Goal: Transaction & Acquisition: Purchase product/service

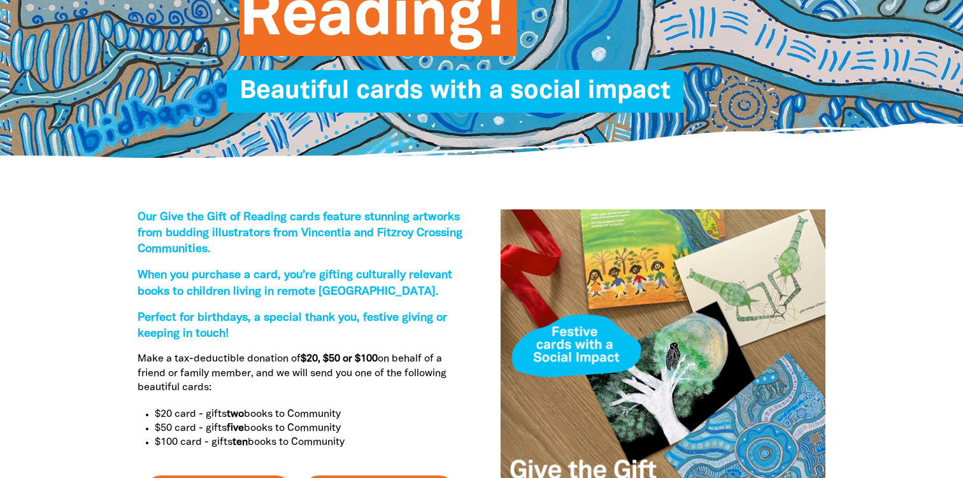
scroll to position [90, 0]
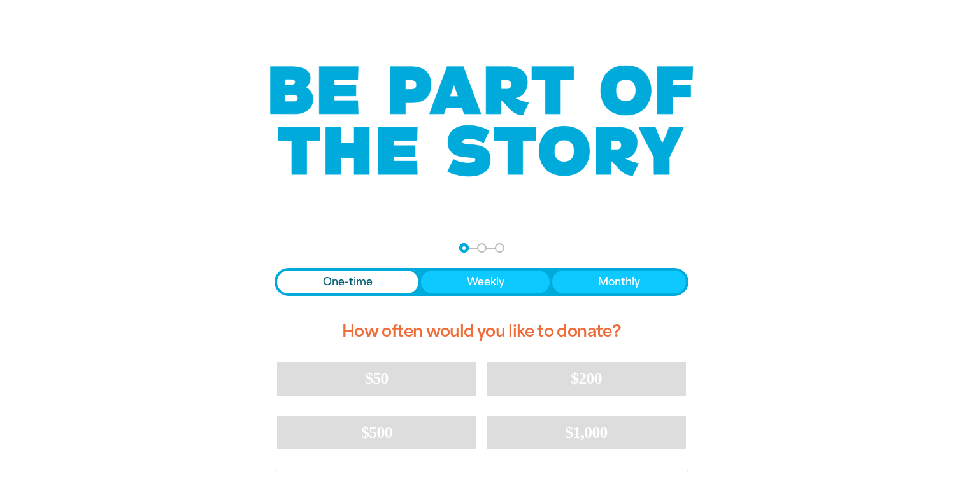
scroll to position [54, 0]
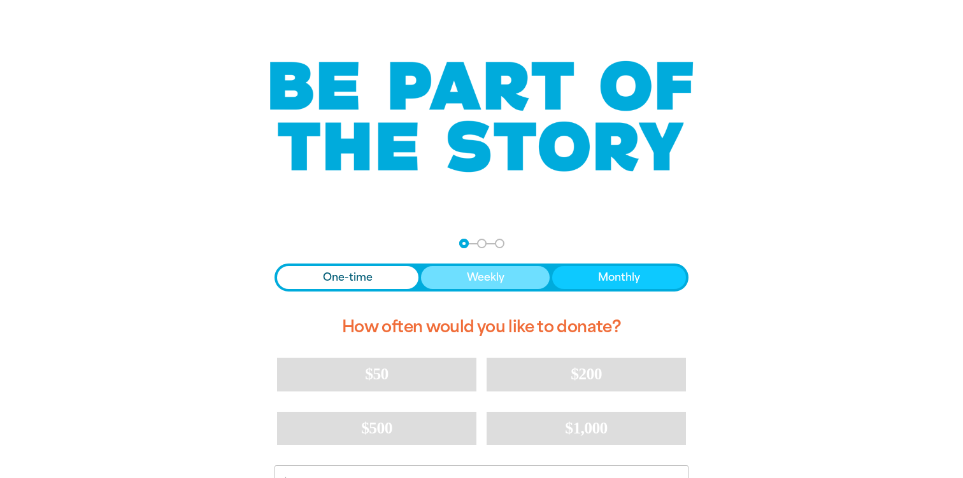
click at [526, 287] on button "Weekly" at bounding box center [485, 277] width 129 height 23
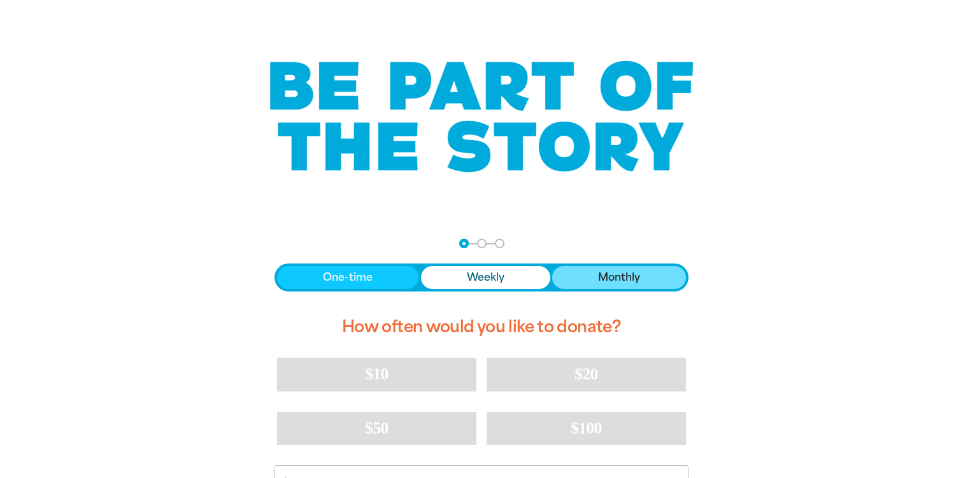
click at [622, 274] on span "Monthly" at bounding box center [619, 277] width 42 height 15
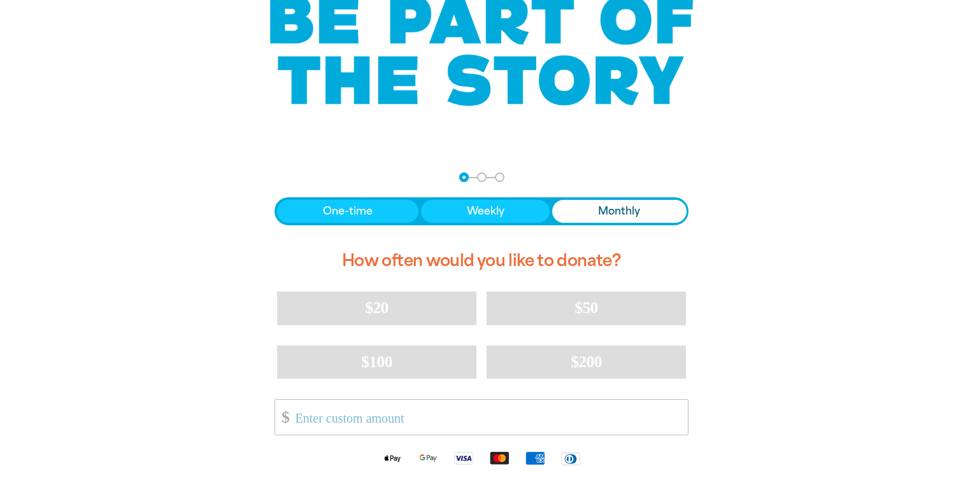
scroll to position [125, 0]
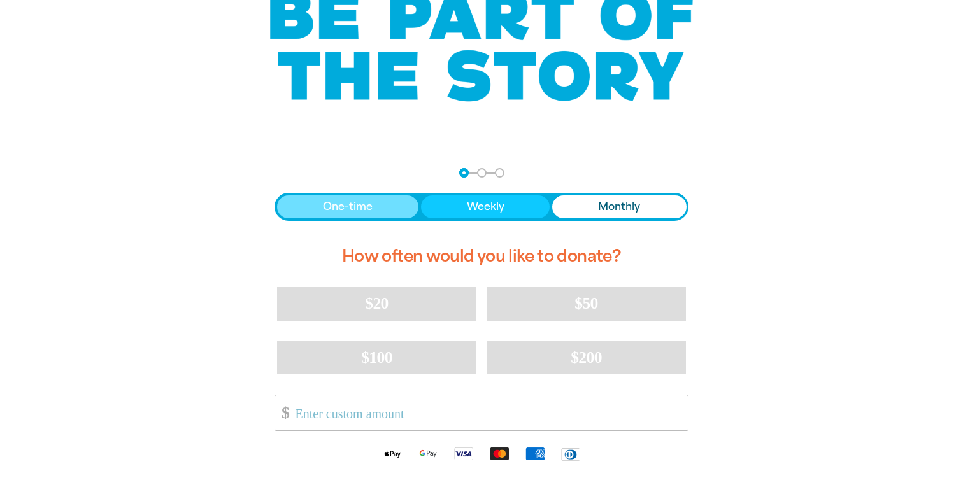
click at [394, 208] on button "One-time" at bounding box center [347, 207] width 141 height 23
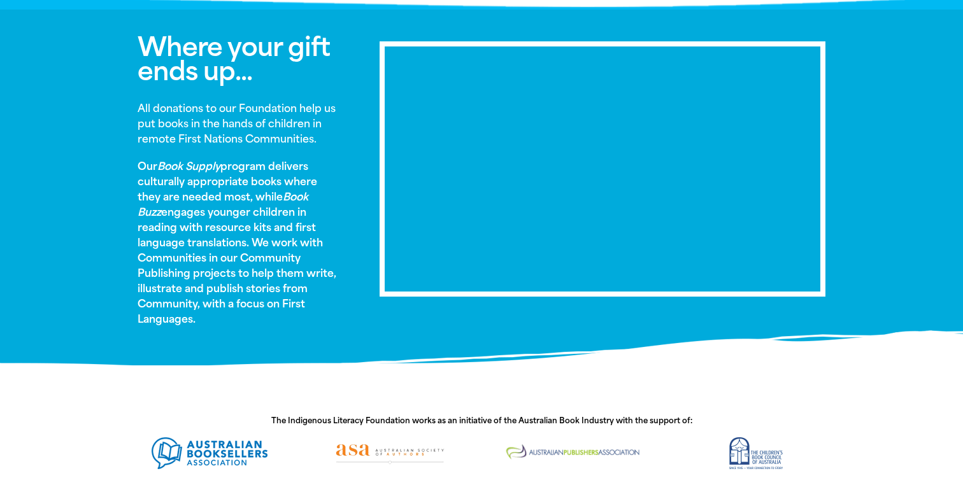
scroll to position [671, 0]
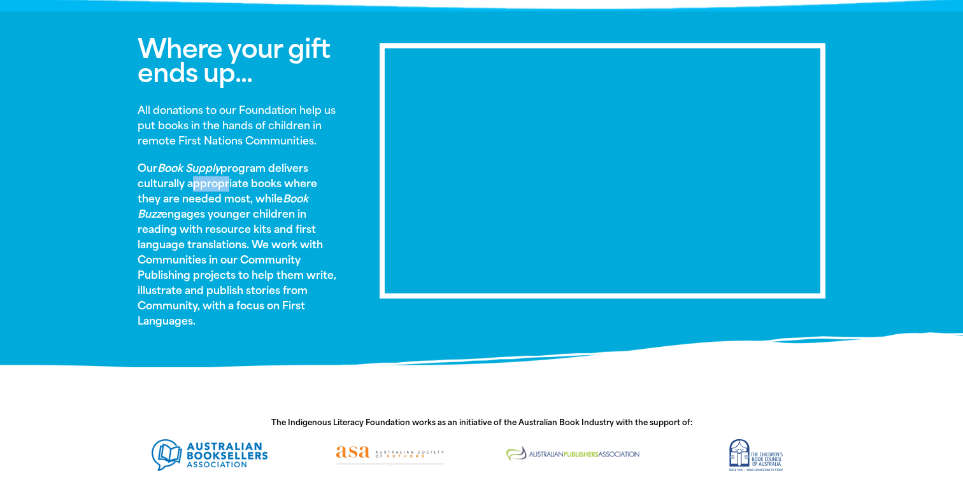
drag, startPoint x: 187, startPoint y: 189, endPoint x: 222, endPoint y: 189, distance: 35.7
click at [222, 189] on p "Our Book Supply program delivers culturally appropriate books where they are ne…" at bounding box center [240, 245] width 204 height 168
click at [176, 228] on p "Our Book Supply program delivers culturally appropriate books where they are ne…" at bounding box center [240, 245] width 204 height 168
drag, startPoint x: 261, startPoint y: 197, endPoint x: 304, endPoint y: 197, distance: 43.3
click at [304, 197] on em "Book Buzz" at bounding box center [223, 206] width 171 height 27
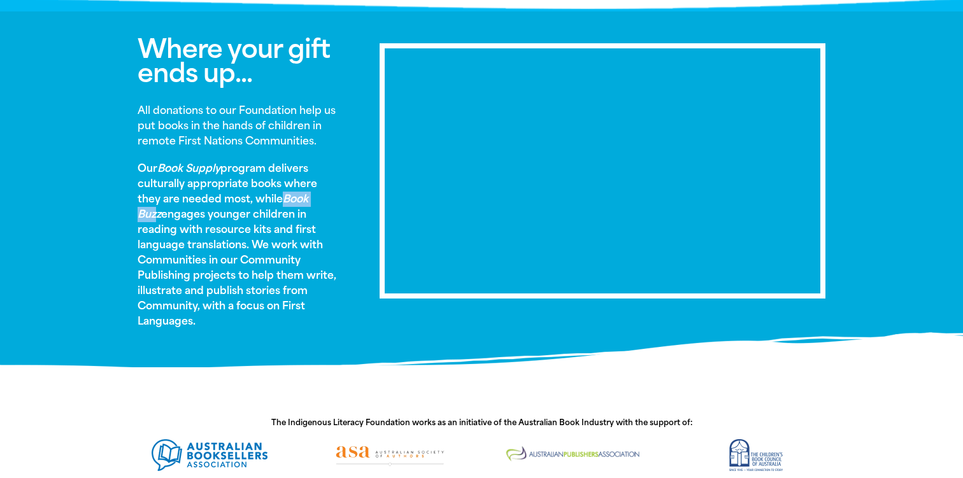
click at [296, 175] on div at bounding box center [296, 175] width 0 height 0
click at [282, 186] on p "Our Book Supply program delivers culturally appropriate books where they are ne…" at bounding box center [240, 245] width 204 height 168
drag, startPoint x: 253, startPoint y: 200, endPoint x: 315, endPoint y: 201, distance: 62.4
click at [315, 201] on p "Our Book Supply program delivers culturally appropriate books where they are ne…" at bounding box center [240, 245] width 204 height 168
click at [307, 206] on div at bounding box center [307, 206] width 0 height 0
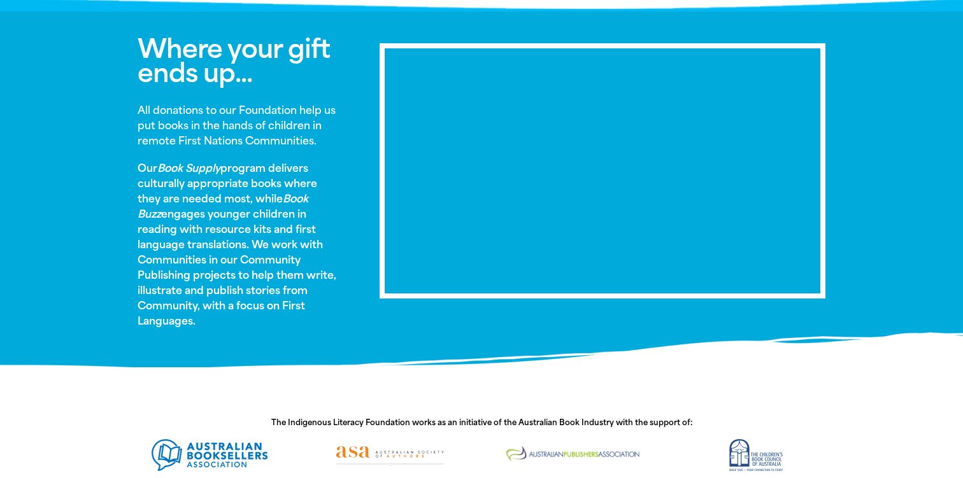
click at [240, 197] on p "Our Book Supply program delivers culturally appropriate books where they are ne…" at bounding box center [240, 245] width 204 height 168
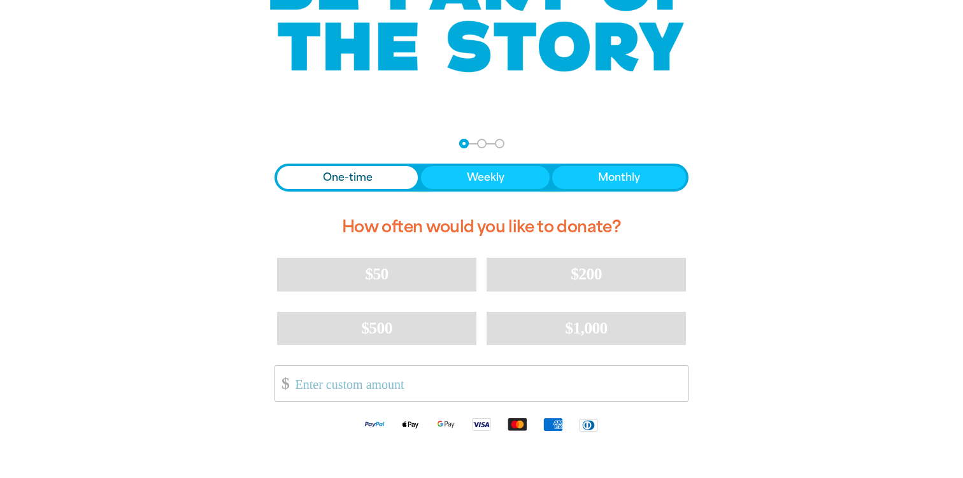
scroll to position [175, 0]
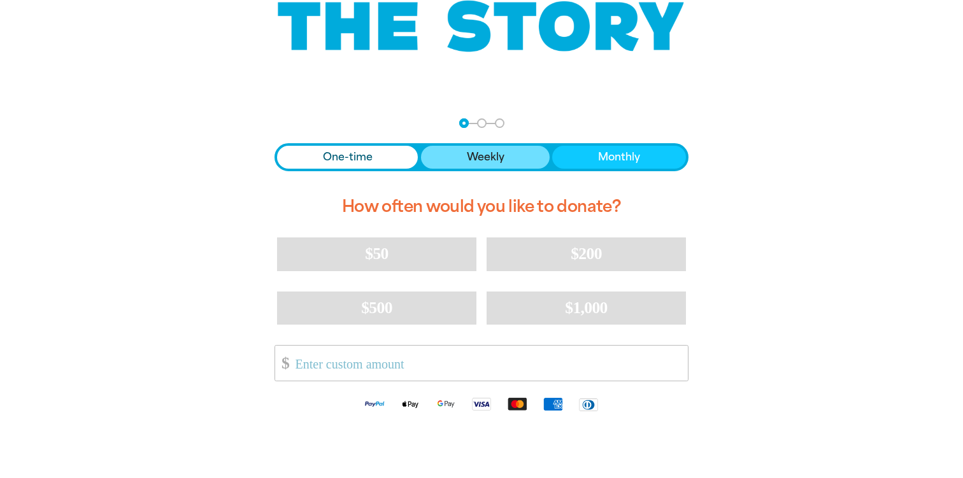
click at [487, 154] on span "Weekly" at bounding box center [486, 157] width 38 height 15
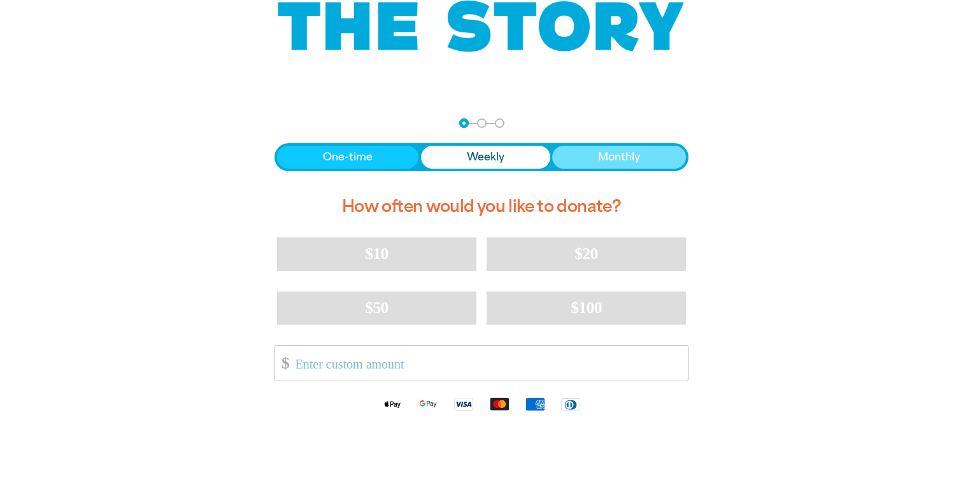
click at [583, 167] on button "Monthly" at bounding box center [619, 157] width 134 height 23
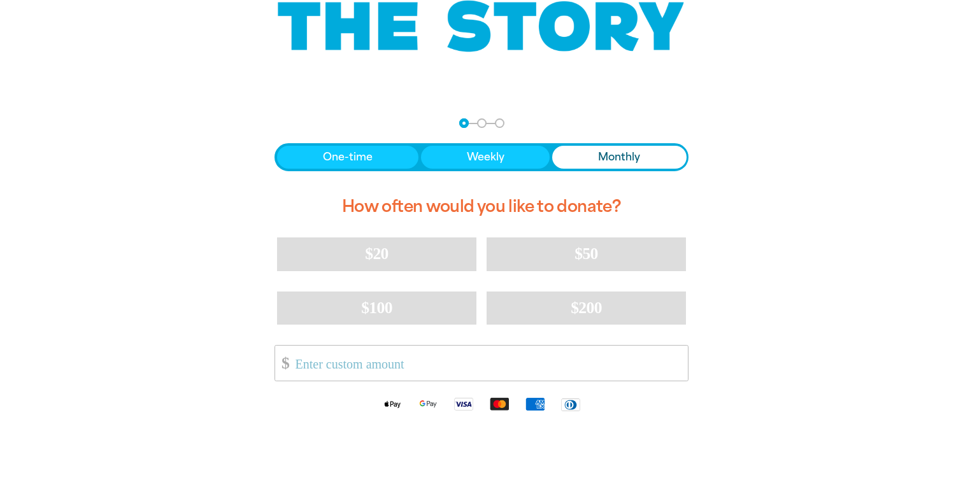
click at [492, 127] on nav "Step 1 Step 2 Step 3" at bounding box center [481, 123] width 45 height 10
click at [487, 124] on nav "Step 1 Step 2 Step 3" at bounding box center [481, 123] width 45 height 10
click at [473, 150] on button "Weekly" at bounding box center [485, 157] width 129 height 23
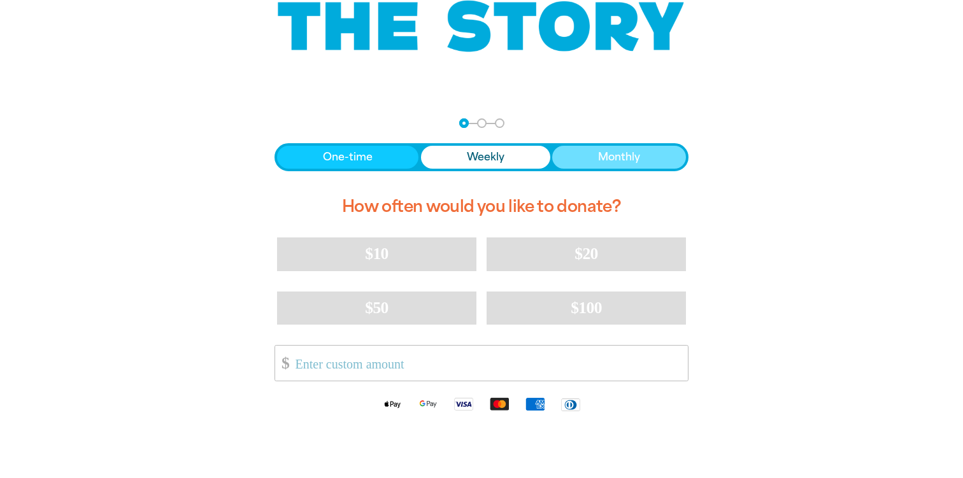
click at [564, 154] on button "Monthly" at bounding box center [619, 157] width 134 height 23
